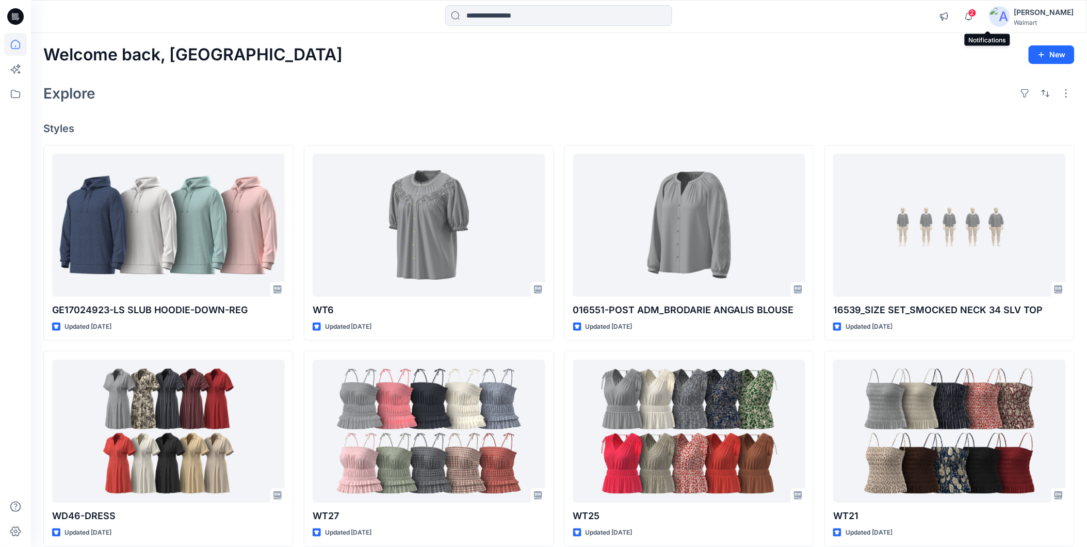
click at [977, 14] on span "2" at bounding box center [972, 13] width 8 height 8
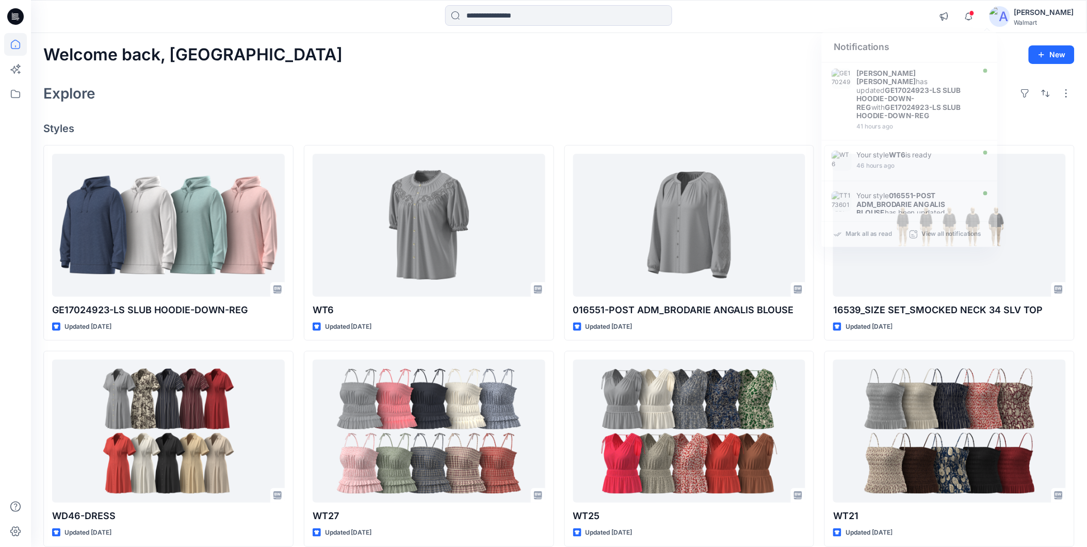
click at [556, 68] on div "Welcome back, Rahul New Explore Styles GE17024923-LS SLUB HOODIE-DOWN-REG Updat…" at bounding box center [559, 417] width 1056 height 769
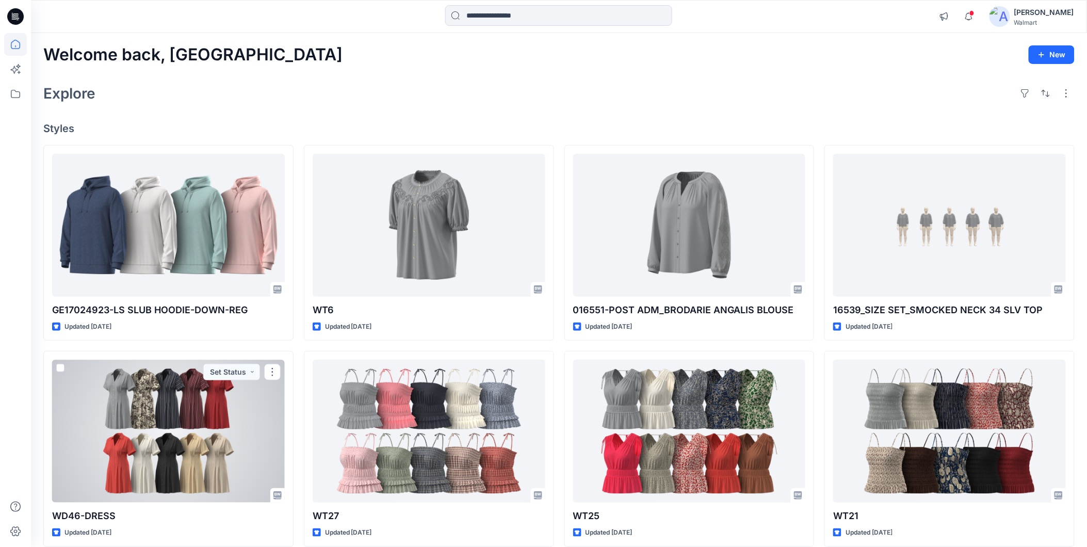
click at [179, 408] on div at bounding box center [168, 431] width 233 height 143
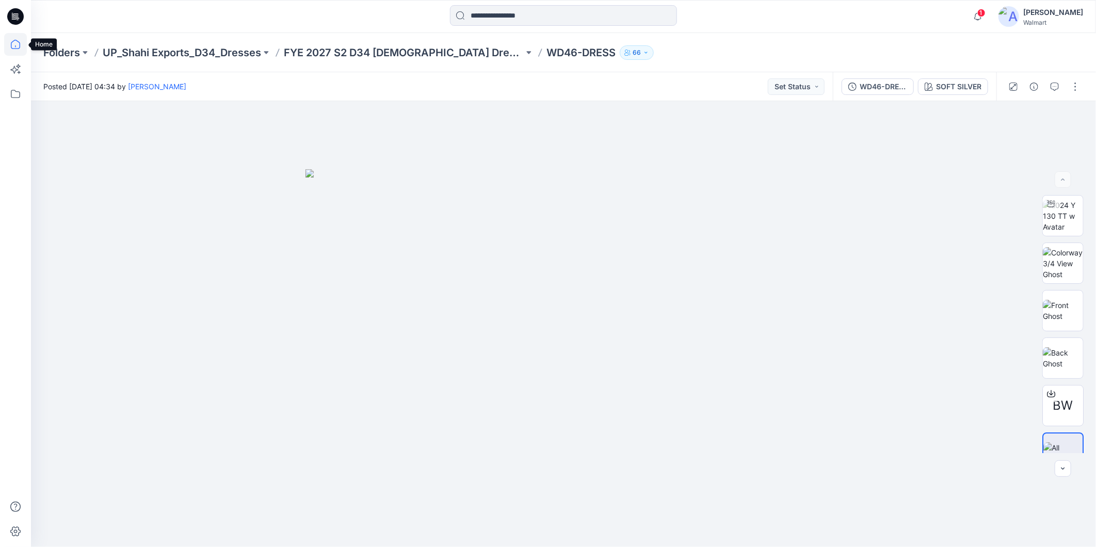
click at [13, 43] on icon at bounding box center [15, 44] width 23 height 23
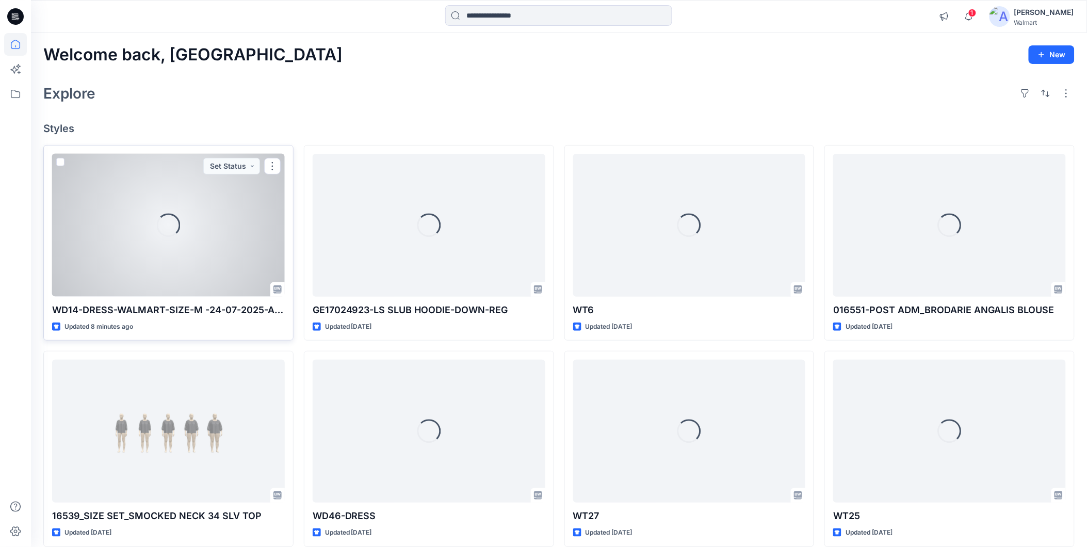
click at [101, 234] on div "Loading..." at bounding box center [168, 225] width 233 height 143
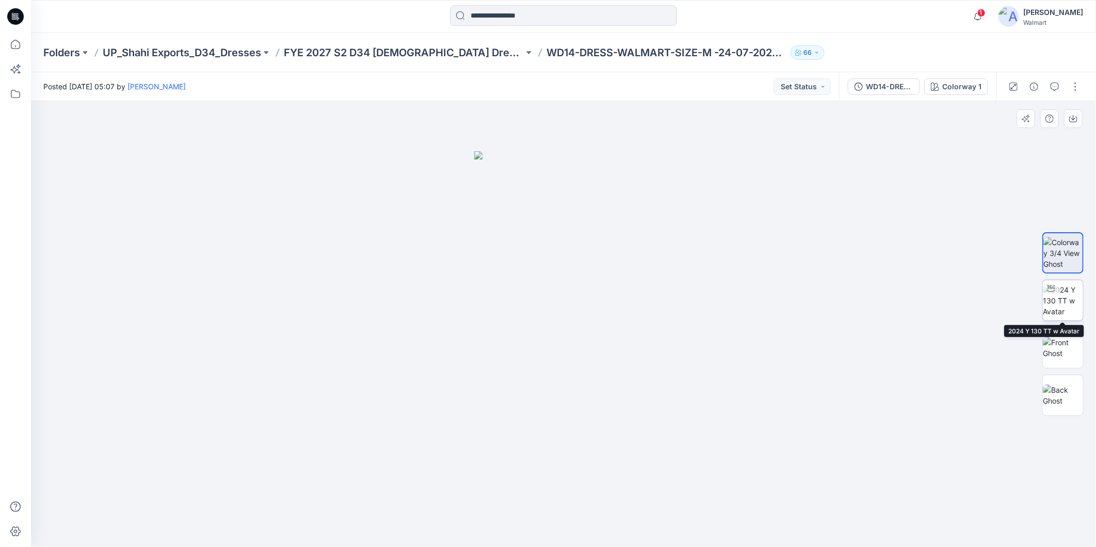
click at [1057, 306] on img at bounding box center [1063, 300] width 40 height 33
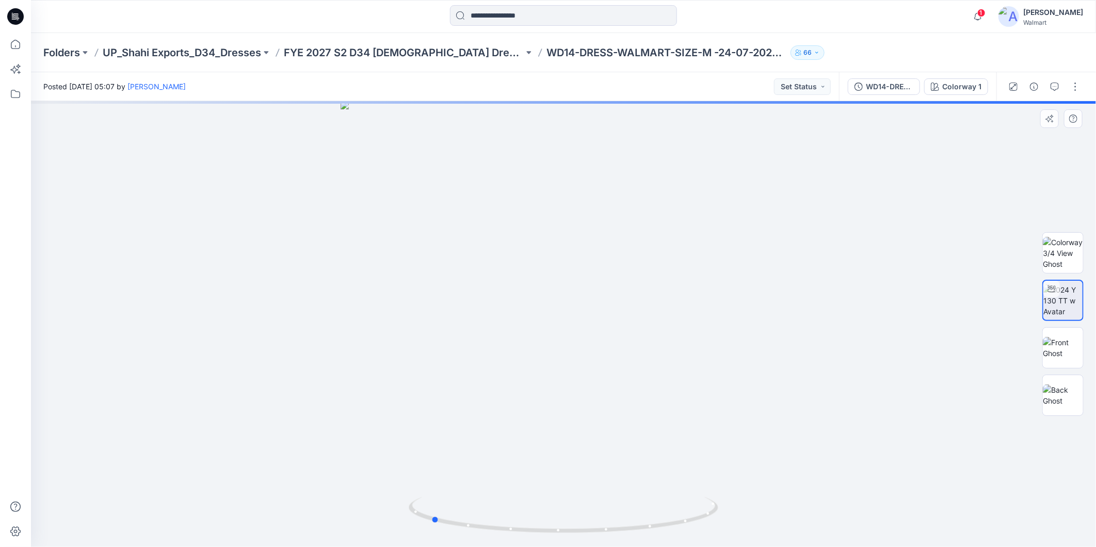
drag, startPoint x: 656, startPoint y: 530, endPoint x: 833, endPoint y: 520, distance: 177.3
click at [833, 520] on div at bounding box center [563, 324] width 1065 height 446
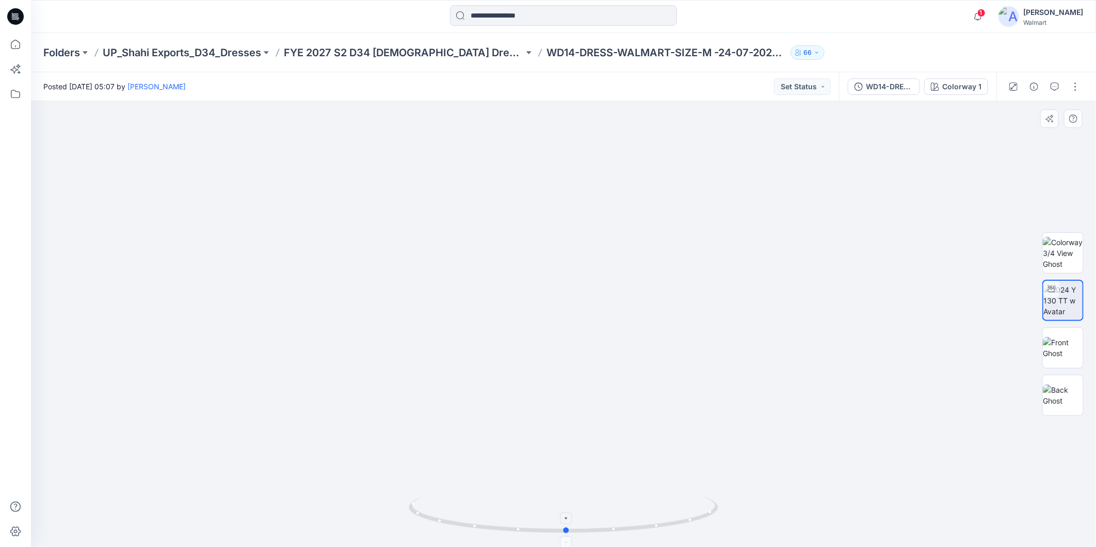
drag, startPoint x: 652, startPoint y: 526, endPoint x: 787, endPoint y: 531, distance: 135.8
drag, startPoint x: 661, startPoint y: 527, endPoint x: 884, endPoint y: 522, distance: 222.9
click at [884, 522] on div at bounding box center [563, 324] width 1065 height 446
click at [1061, 347] on img at bounding box center [1063, 348] width 40 height 22
click at [1066, 388] on img at bounding box center [1063, 395] width 40 height 22
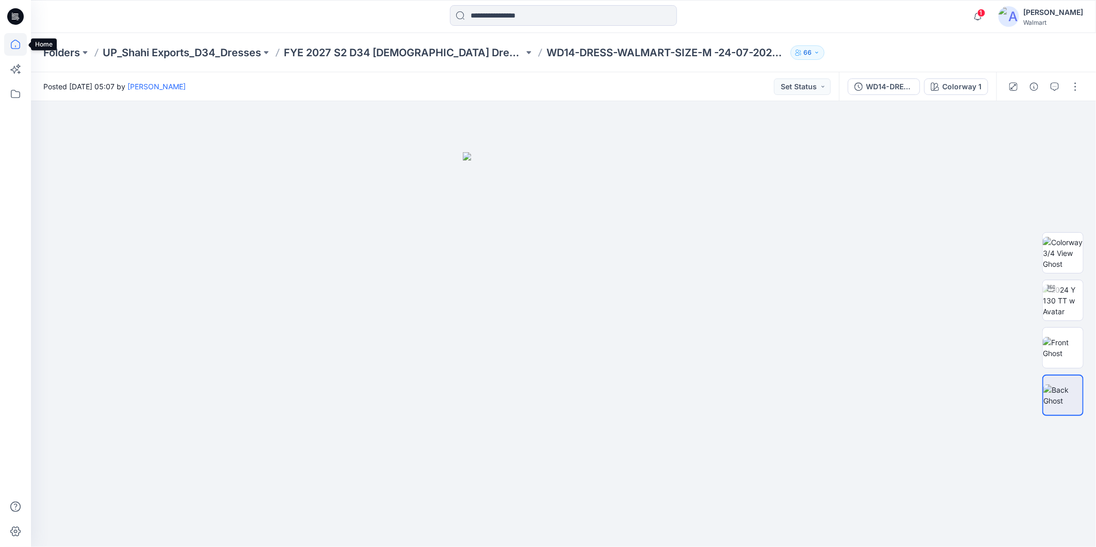
click at [11, 42] on icon at bounding box center [15, 44] width 23 height 23
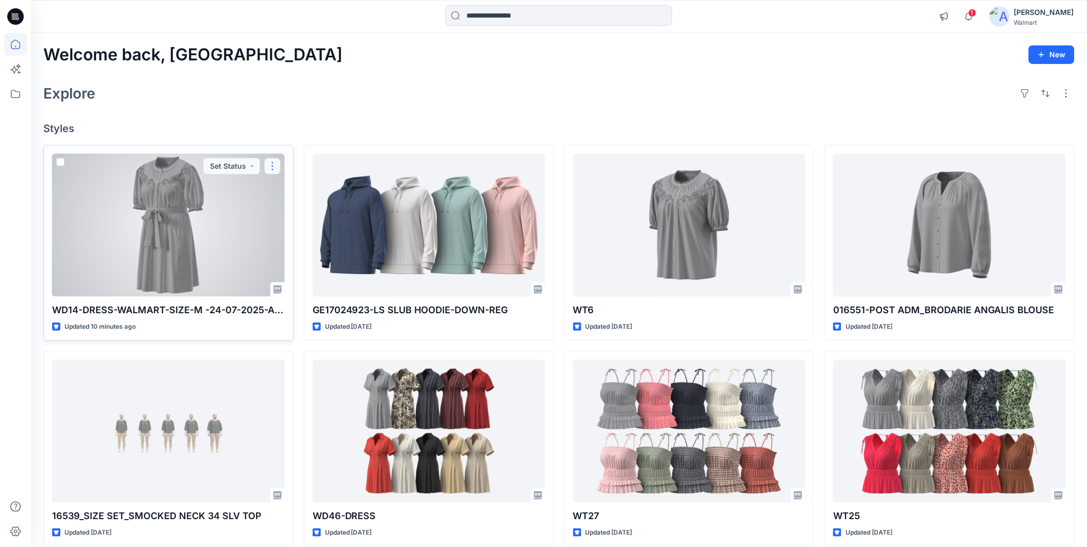
click at [269, 164] on button "button" at bounding box center [272, 166] width 17 height 17
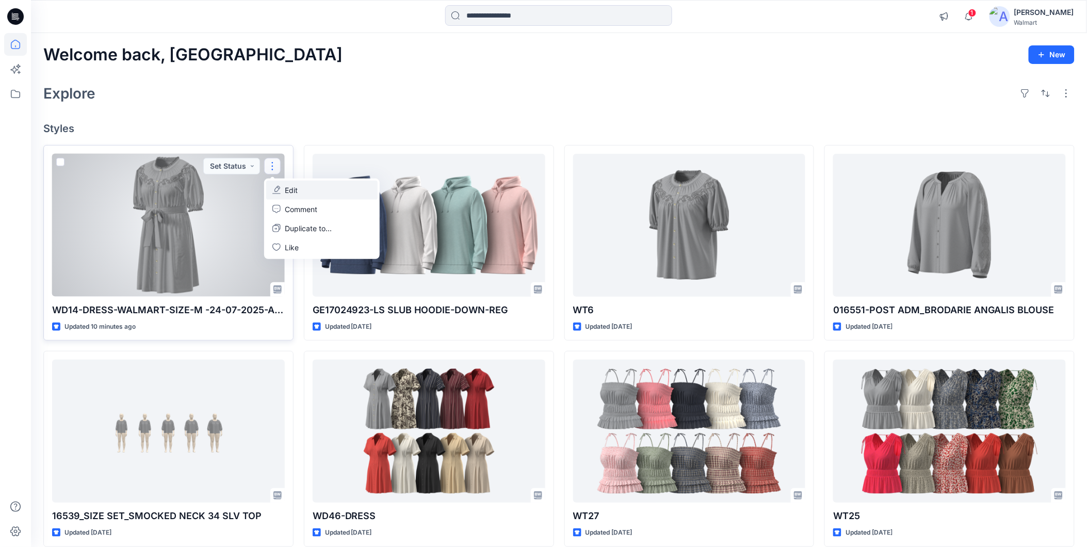
click at [289, 187] on p "Edit" at bounding box center [291, 190] width 13 height 11
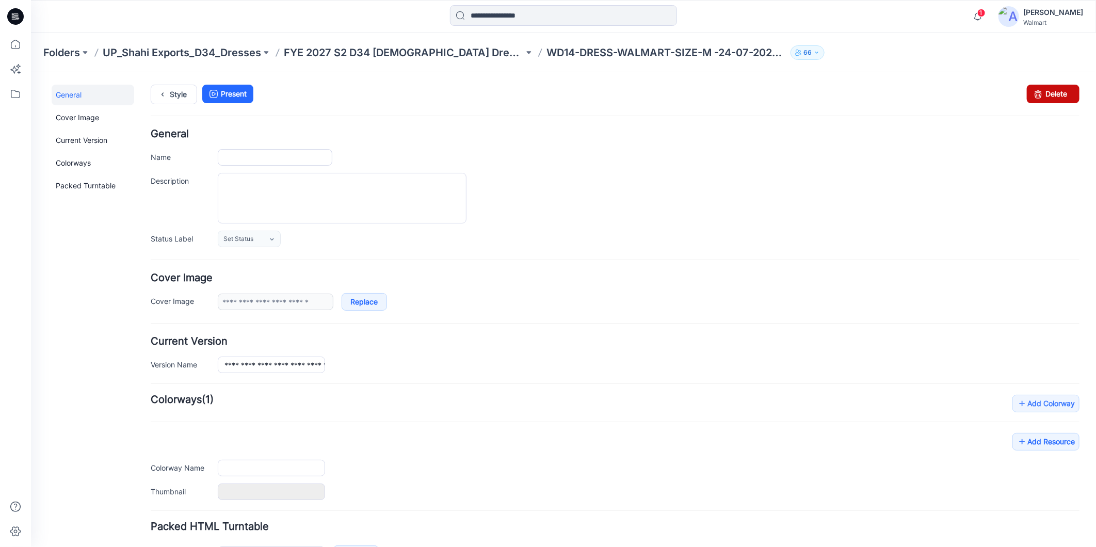
type input "**********"
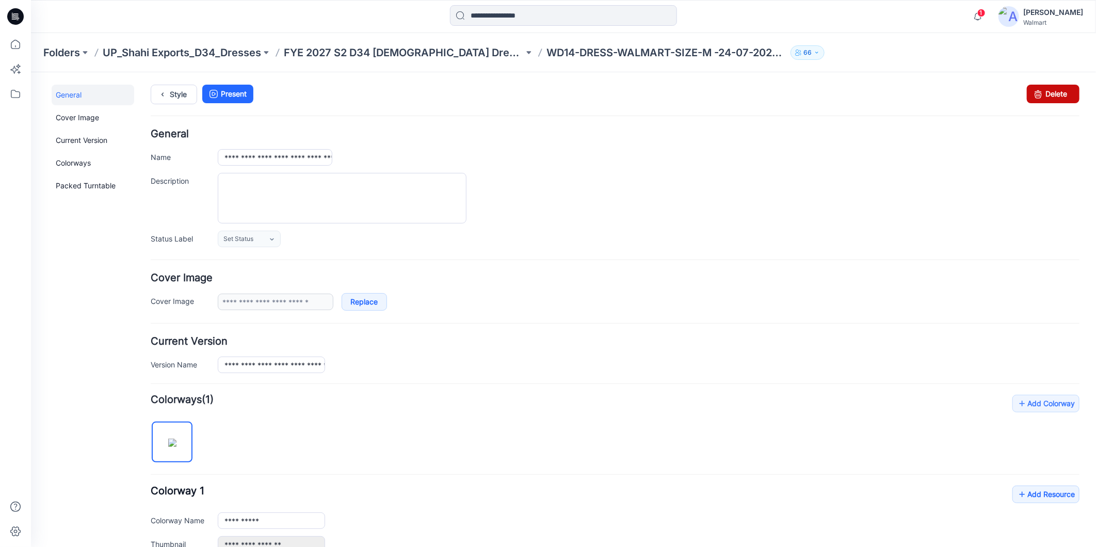
drag, startPoint x: 1046, startPoint y: 93, endPoint x: 625, endPoint y: 130, distance: 422.6
click at [1046, 93] on link "Delete" at bounding box center [1052, 93] width 53 height 19
click at [16, 45] on icon at bounding box center [15, 44] width 23 height 23
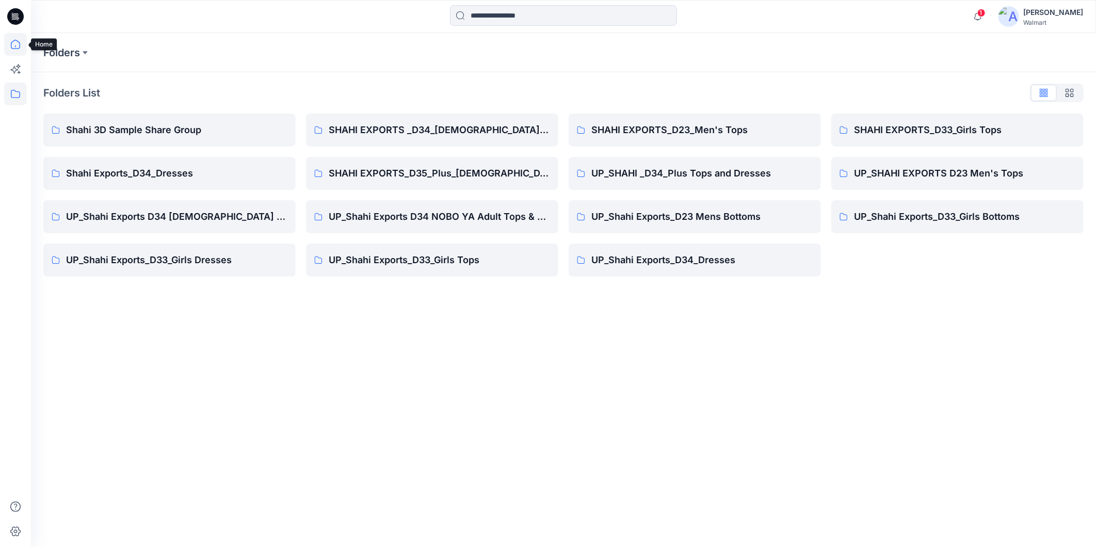
click at [22, 47] on icon at bounding box center [15, 44] width 23 height 23
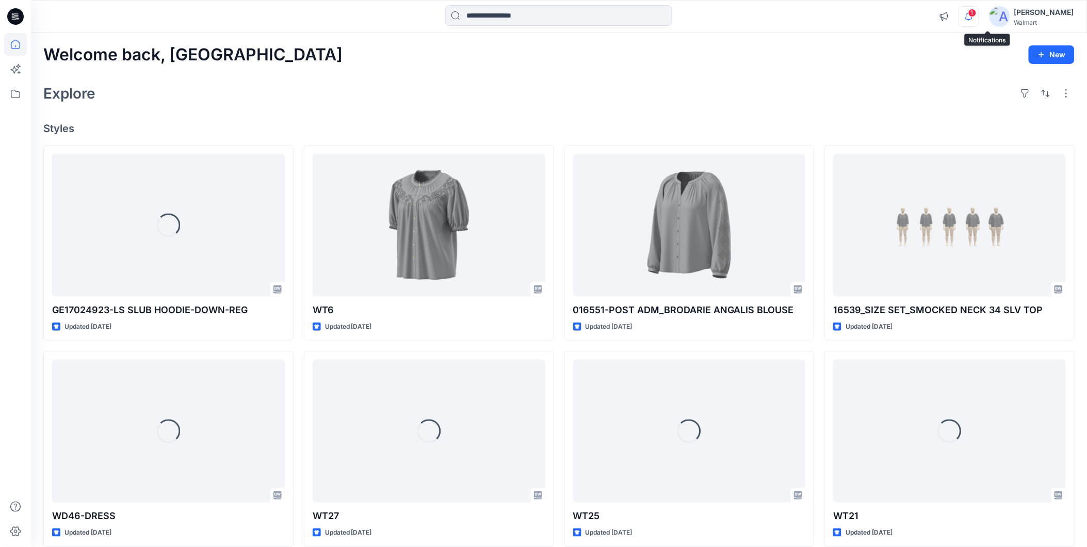
click at [979, 17] on icon "button" at bounding box center [969, 16] width 20 height 21
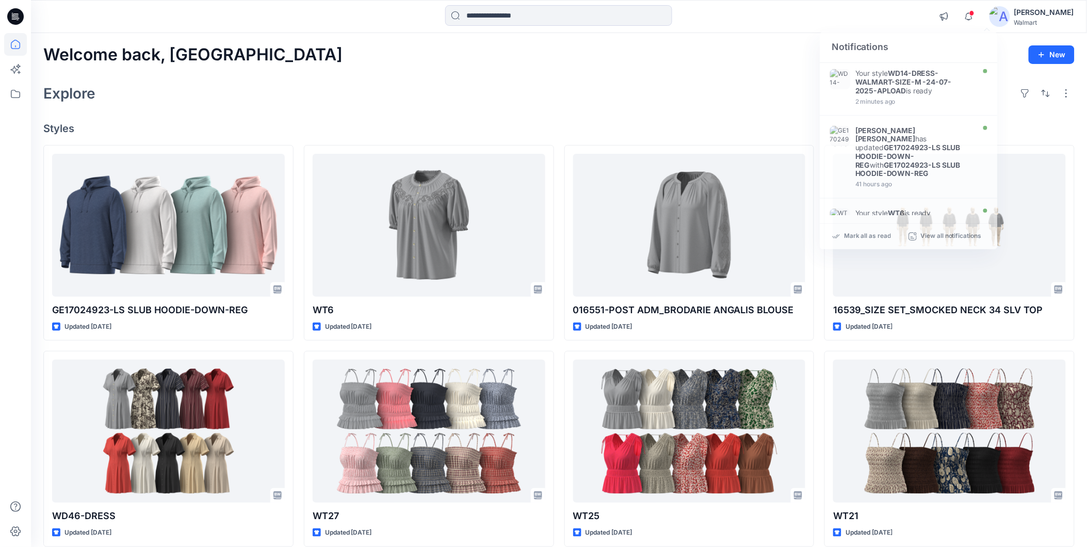
click at [670, 90] on div "Explore" at bounding box center [558, 93] width 1031 height 25
